Goal: Task Accomplishment & Management: Complete application form

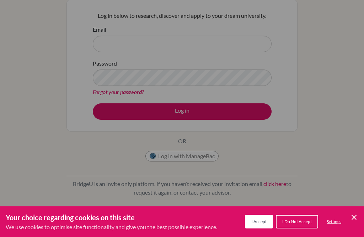
scroll to position [68, 0]
click at [147, 101] on div "Cookie Preferences" at bounding box center [182, 118] width 364 height 237
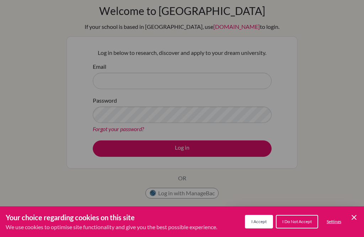
scroll to position [0, 0]
click at [243, 80] on div "Cookie Preferences" at bounding box center [182, 118] width 364 height 237
click at [229, 85] on div "Cookie Preferences" at bounding box center [182, 118] width 364 height 237
click at [356, 218] on icon "Save and close" at bounding box center [354, 217] width 5 height 5
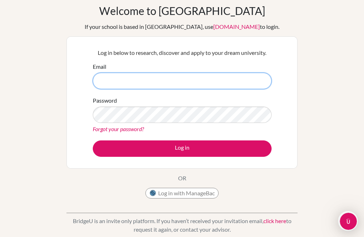
click at [213, 86] on input "Email" at bounding box center [182, 81] width 179 height 16
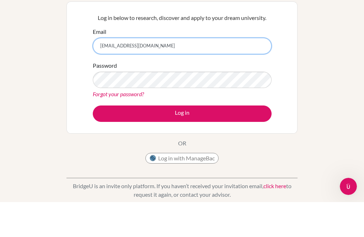
type input "[EMAIL_ADDRESS][DOMAIN_NAME]"
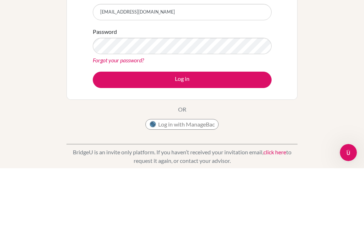
click at [227, 140] on button "Log in" at bounding box center [182, 148] width 179 height 16
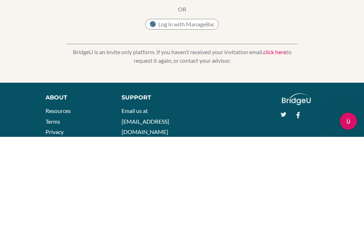
click at [212, 82] on button "Log in" at bounding box center [182, 80] width 179 height 16
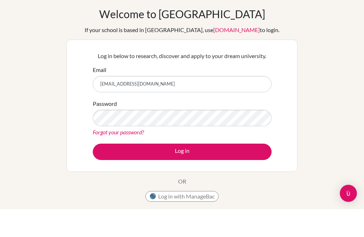
click at [227, 54] on link "[DOMAIN_NAME]" at bounding box center [237, 57] width 47 height 7
